Goal: Transaction & Acquisition: Purchase product/service

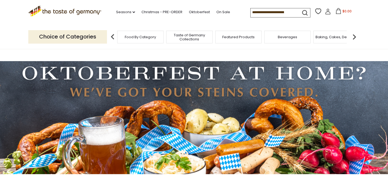
click at [273, 11] on input at bounding box center [274, 12] width 46 height 8
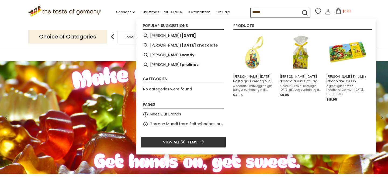
type input "******"
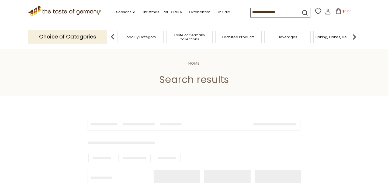
type input "******"
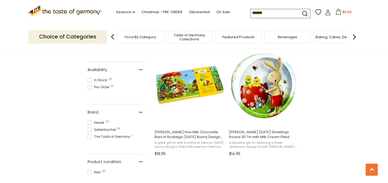
scroll to position [206, 0]
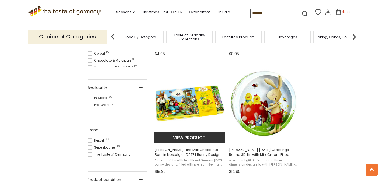
click at [191, 108] on img "Heidel Fine Milk Chocolate Bars in Nostalgic Easter Bunny Design Gift Tin, 4.2 …" at bounding box center [189, 103] width 71 height 71
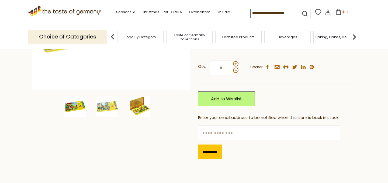
click at [139, 112] on img at bounding box center [140, 107] width 22 height 22
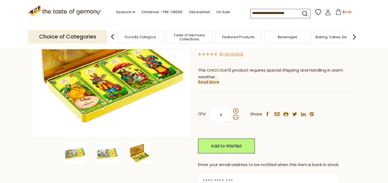
scroll to position [91, 0]
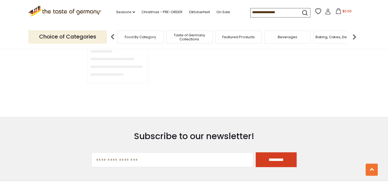
type input "******"
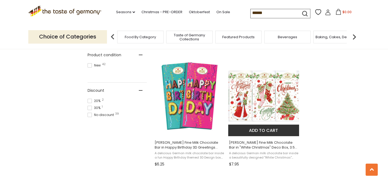
scroll to position [325, 0]
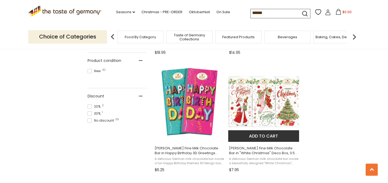
click at [239, 106] on img "Heidel Fine Milk Chocolate Bar in" at bounding box center [263, 101] width 71 height 71
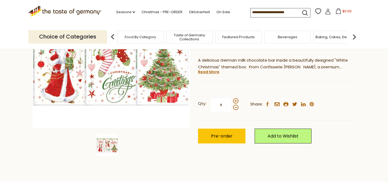
scroll to position [120, 0]
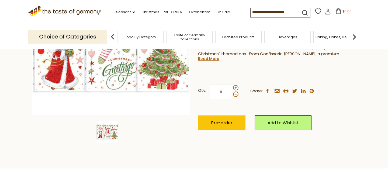
drag, startPoint x: 213, startPoint y: 92, endPoint x: 207, endPoint y: 93, distance: 6.5
click at [208, 93] on label "Qty: *" at bounding box center [218, 91] width 40 height 15
click at [210, 93] on input "*" at bounding box center [221, 91] width 22 height 15
type input "*"
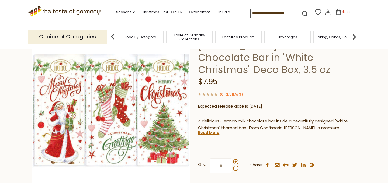
scroll to position [44, 0]
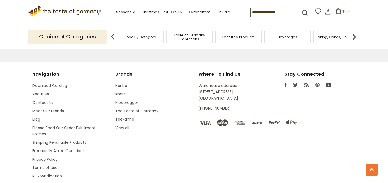
type input "******"
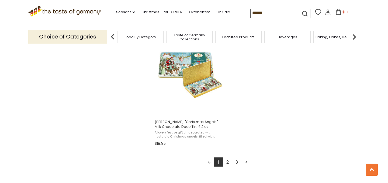
scroll to position [934, 0]
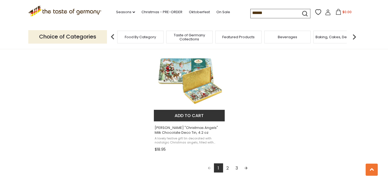
click at [191, 83] on img "Heidel" at bounding box center [189, 81] width 71 height 71
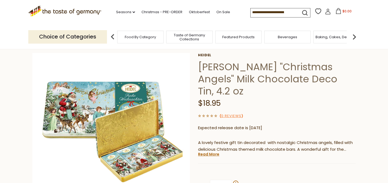
scroll to position [18, 0]
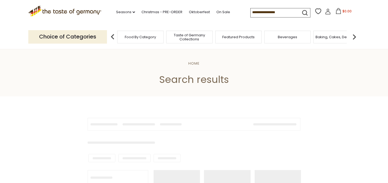
type input "******"
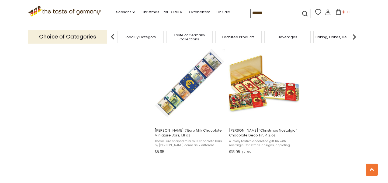
scroll to position [812, 0]
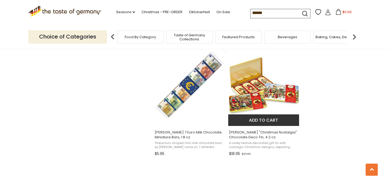
click at [253, 93] on img "Heidel" at bounding box center [263, 85] width 71 height 71
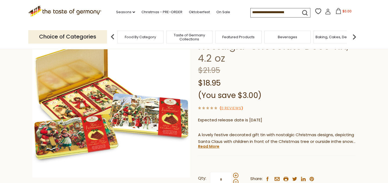
scroll to position [46, 0]
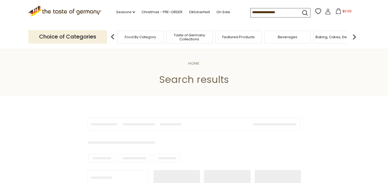
type input "******"
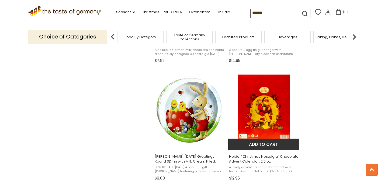
scroll to position [567, 0]
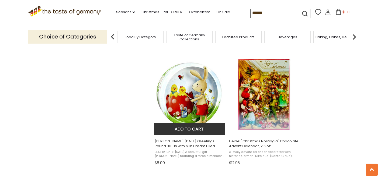
click at [185, 83] on img "Heidel Easter Greetings Round 3D Tin with Milk Cream Filled Chocolates, 3.4 oz …" at bounding box center [189, 94] width 71 height 71
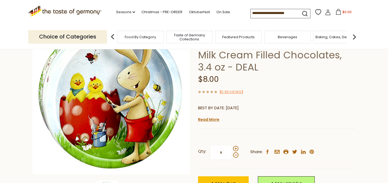
scroll to position [89, 0]
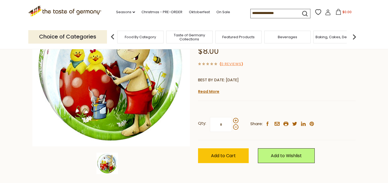
drag, startPoint x: 228, startPoint y: 114, endPoint x: 207, endPoint y: 107, distance: 21.8
click at [207, 117] on label "Qty: *" at bounding box center [218, 124] width 40 height 15
click at [210, 117] on input "*" at bounding box center [221, 124] width 22 height 15
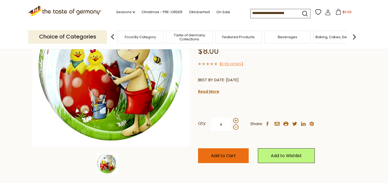
click at [211, 150] on button "Add to Cart" at bounding box center [223, 156] width 51 height 15
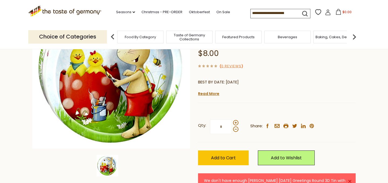
scroll to position [77, 0]
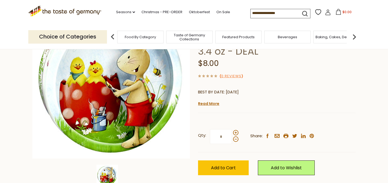
drag, startPoint x: 223, startPoint y: 123, endPoint x: 213, endPoint y: 121, distance: 9.3
click at [214, 129] on input "*" at bounding box center [221, 136] width 22 height 15
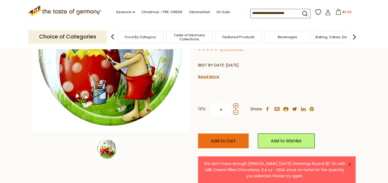
click at [213, 138] on span "Add to Cart" at bounding box center [223, 141] width 25 height 6
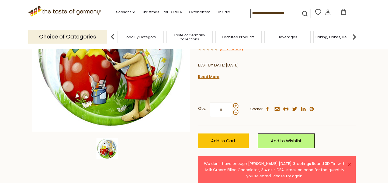
drag, startPoint x: 225, startPoint y: 99, endPoint x: 214, endPoint y: 97, distance: 11.4
click at [214, 102] on input "*" at bounding box center [221, 109] width 22 height 15
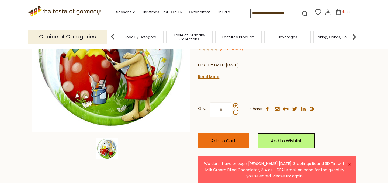
click at [216, 138] on span "Add to Cart" at bounding box center [223, 141] width 25 height 6
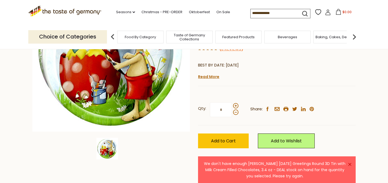
drag, startPoint x: 225, startPoint y: 97, endPoint x: 214, endPoint y: 94, distance: 11.6
click at [214, 102] on input "*" at bounding box center [221, 109] width 22 height 15
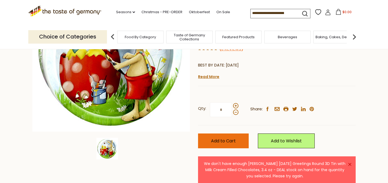
click at [213, 138] on span "Add to Cart" at bounding box center [223, 141] width 25 height 6
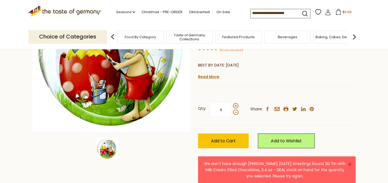
drag, startPoint x: 225, startPoint y: 97, endPoint x: 214, endPoint y: 95, distance: 11.1
click at [215, 102] on input "*" at bounding box center [221, 109] width 22 height 15
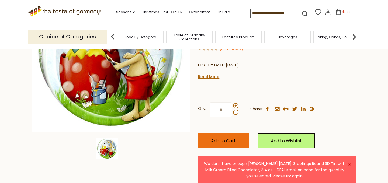
click at [215, 138] on span "Add to Cart" at bounding box center [223, 141] width 25 height 6
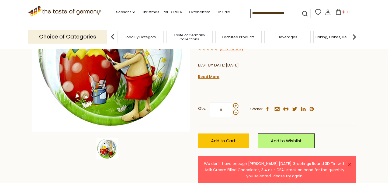
drag, startPoint x: 225, startPoint y: 98, endPoint x: 209, endPoint y: 97, distance: 15.9
click at [212, 102] on input "*" at bounding box center [221, 109] width 22 height 15
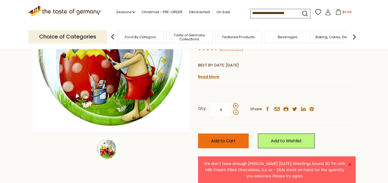
click at [218, 138] on span "Add to Cart" at bounding box center [223, 141] width 25 height 6
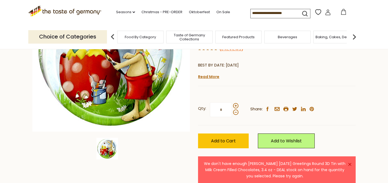
drag, startPoint x: 220, startPoint y: 98, endPoint x: 208, endPoint y: 98, distance: 11.9
click at [210, 102] on label "Qty: *" at bounding box center [218, 109] width 40 height 15
click at [210, 102] on input "*" at bounding box center [221, 109] width 22 height 15
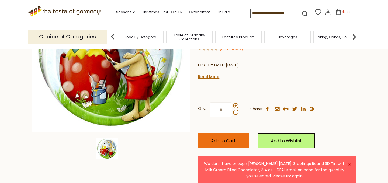
type input "*"
click at [216, 134] on button "Add to Cart" at bounding box center [223, 141] width 51 height 15
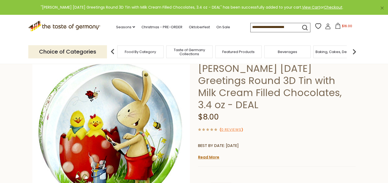
scroll to position [0, 0]
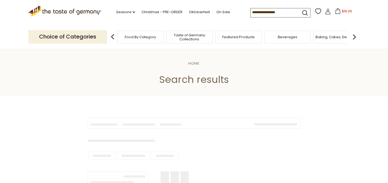
type input "******"
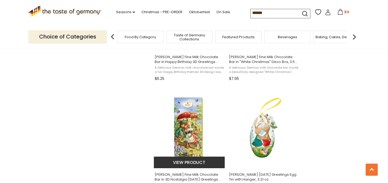
scroll to position [433, 0]
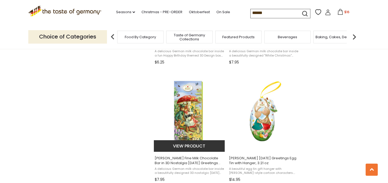
click at [188, 110] on img "Heidel Fine Milk Chocolate Bar in 3D Nostalgia Easter Greetings Design Box, 3.5…" at bounding box center [189, 111] width 71 height 71
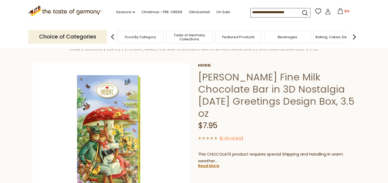
scroll to position [9, 0]
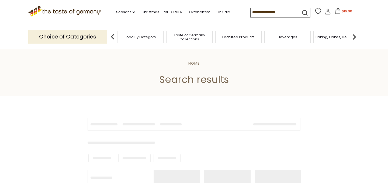
type input "******"
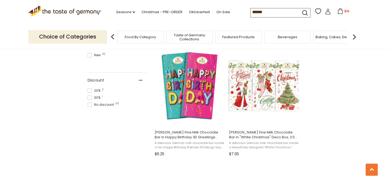
scroll to position [333, 0]
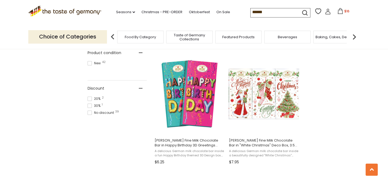
click at [252, 97] on img "Heidel Fine Milk Chocolate Bar in" at bounding box center [263, 93] width 71 height 71
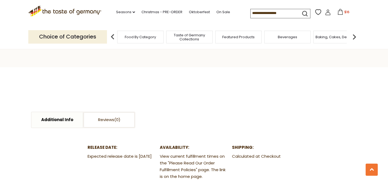
scroll to position [254, 0]
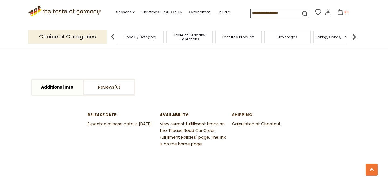
drag, startPoint x: 98, startPoint y: 131, endPoint x: 88, endPoint y: 127, distance: 11.6
click at [88, 127] on dd "Expected release date is [DATE]" at bounding box center [122, 124] width 69 height 7
click at [108, 128] on dd "Expected release date is [DATE]" at bounding box center [122, 124] width 69 height 7
